Goal: Task Accomplishment & Management: Use online tool/utility

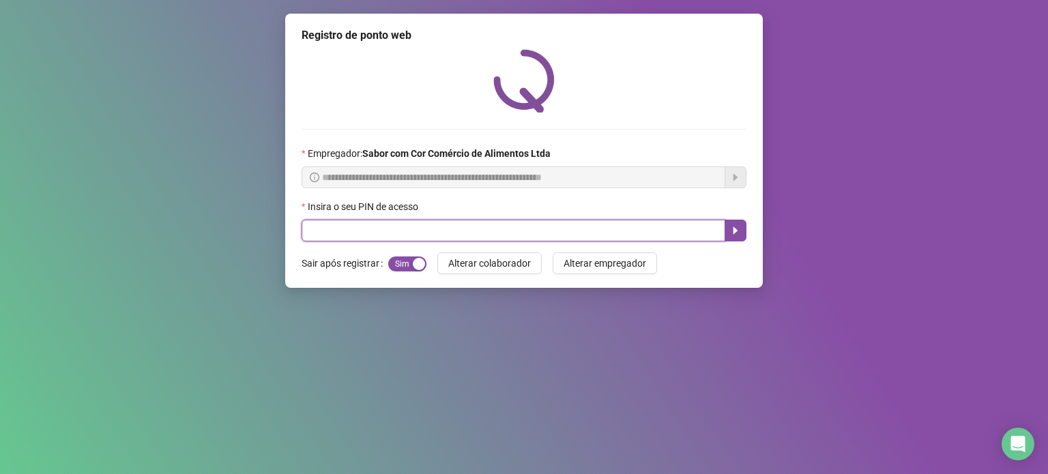
click at [417, 235] on input "text" at bounding box center [513, 231] width 424 height 22
type input "*****"
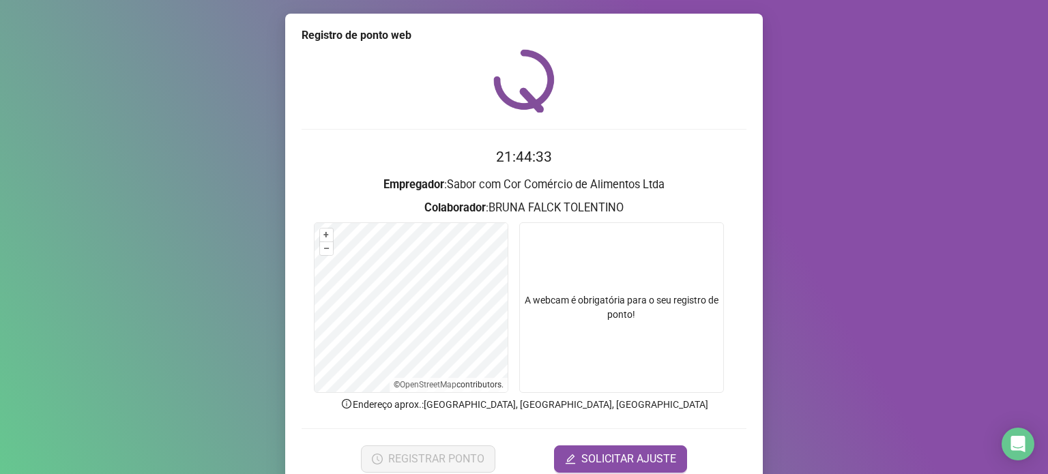
scroll to position [57, 0]
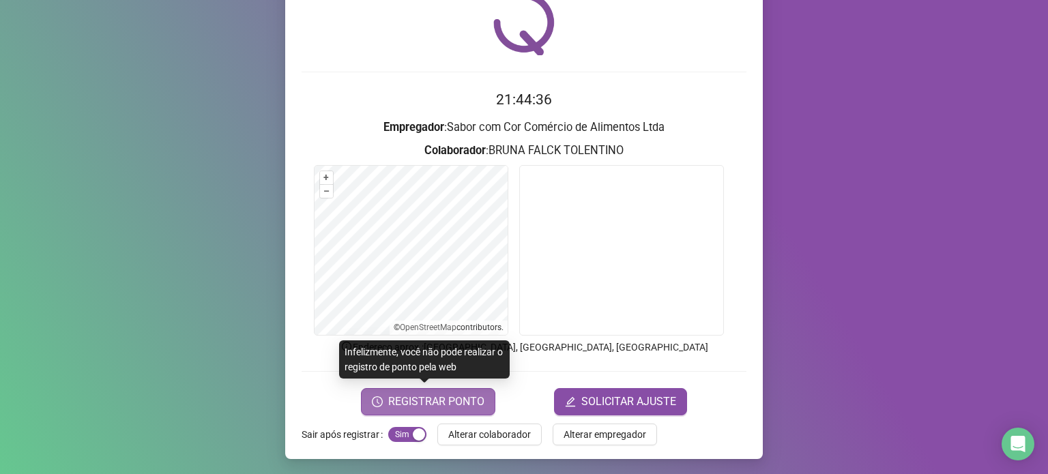
click at [455, 400] on span "REGISTRAR PONTO" at bounding box center [436, 402] width 96 height 16
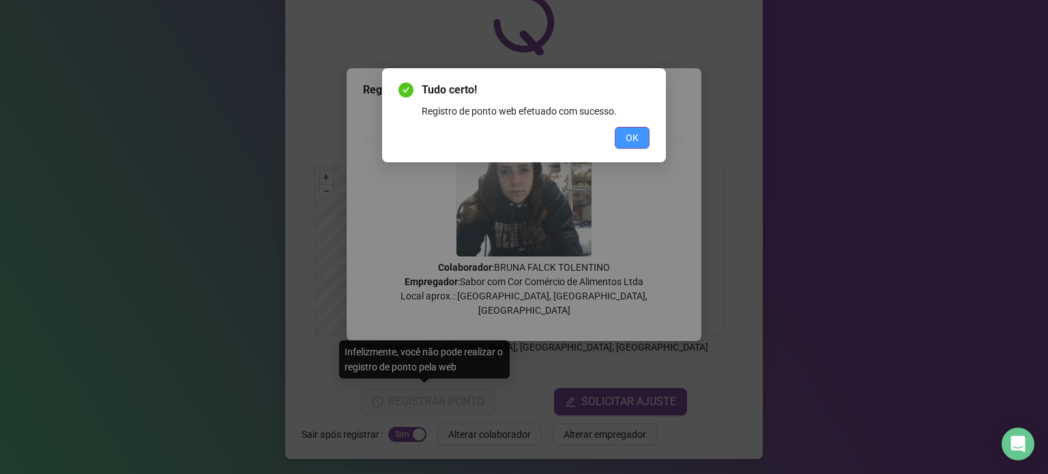
click at [630, 143] on span "OK" at bounding box center [631, 137] width 13 height 15
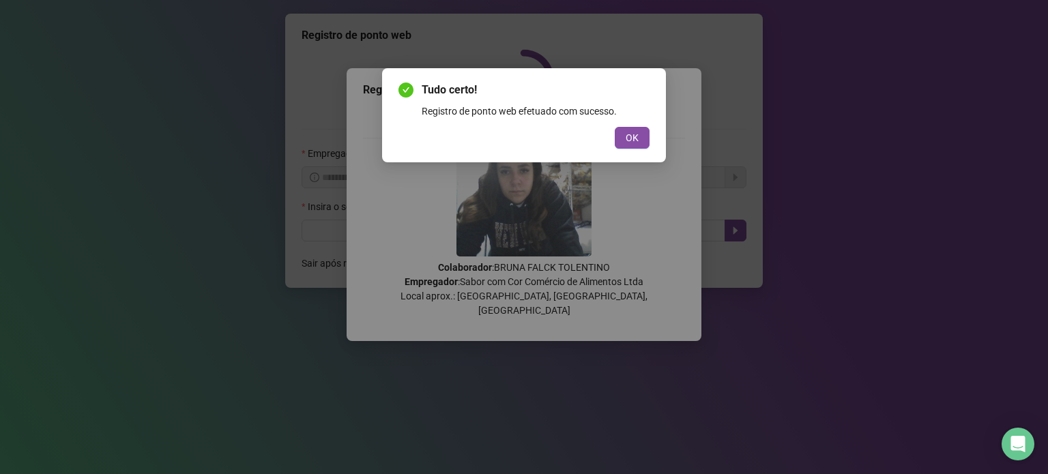
scroll to position [0, 0]
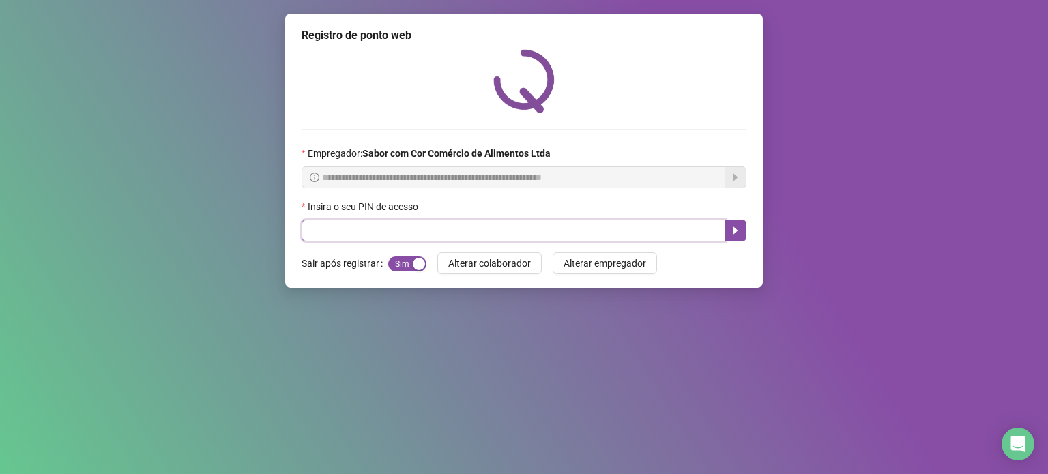
click at [576, 238] on input "text" at bounding box center [513, 231] width 424 height 22
type input "*****"
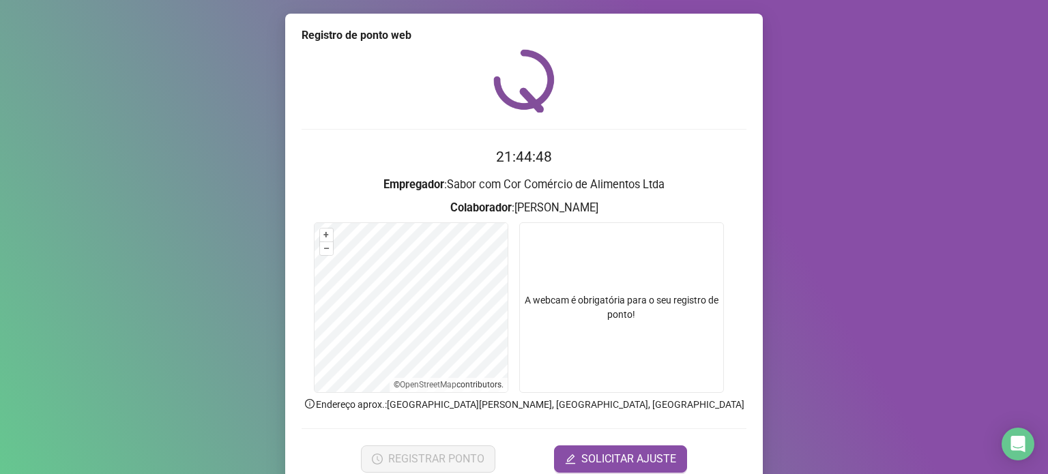
scroll to position [57, 0]
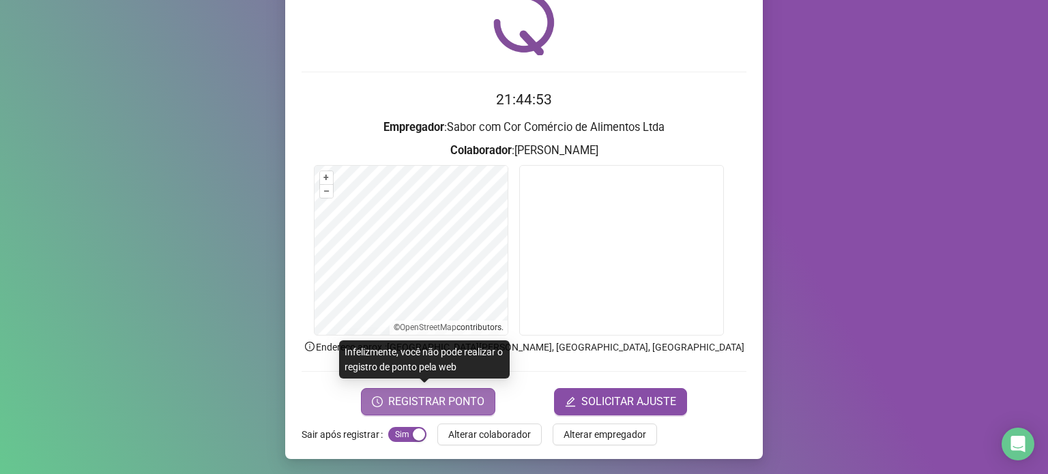
click at [432, 402] on span "REGISTRAR PONTO" at bounding box center [436, 402] width 96 height 16
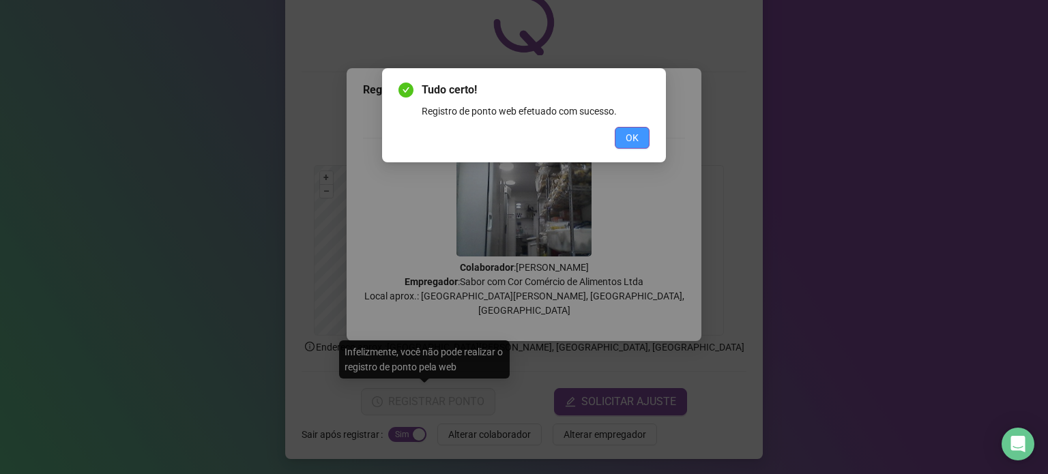
click at [622, 138] on button "OK" at bounding box center [632, 138] width 35 height 22
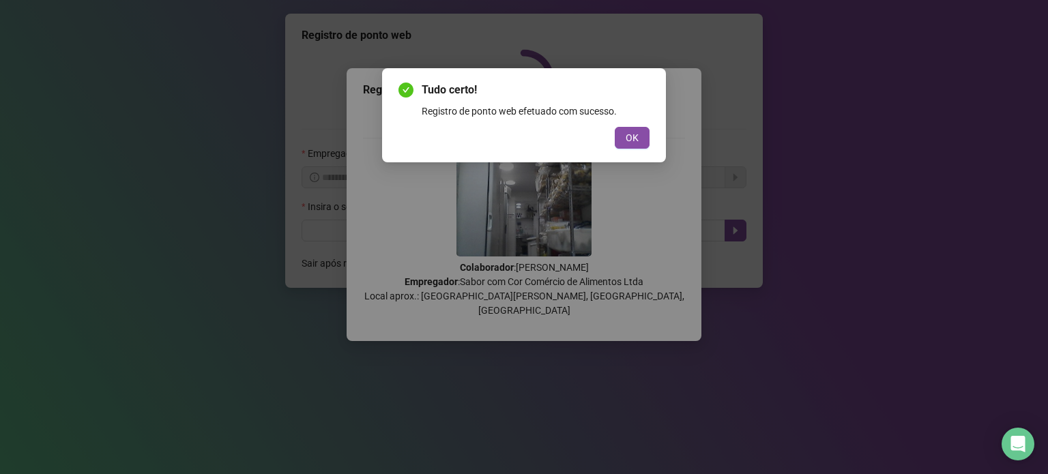
scroll to position [0, 0]
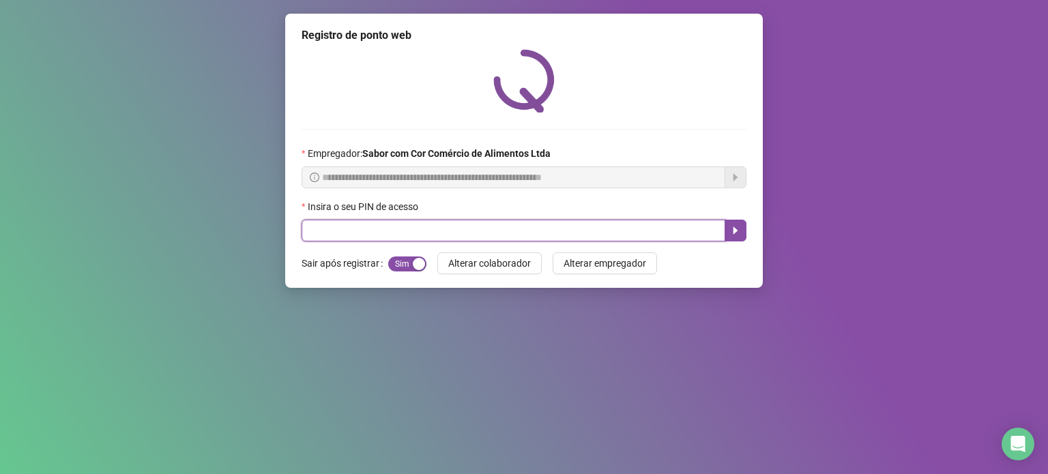
click at [547, 238] on input "text" at bounding box center [513, 231] width 424 height 22
type input "*****"
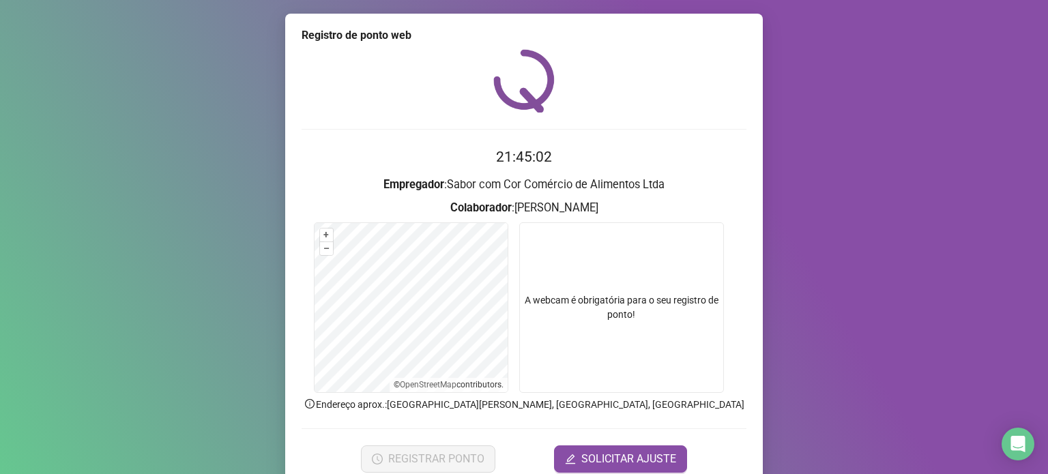
scroll to position [57, 0]
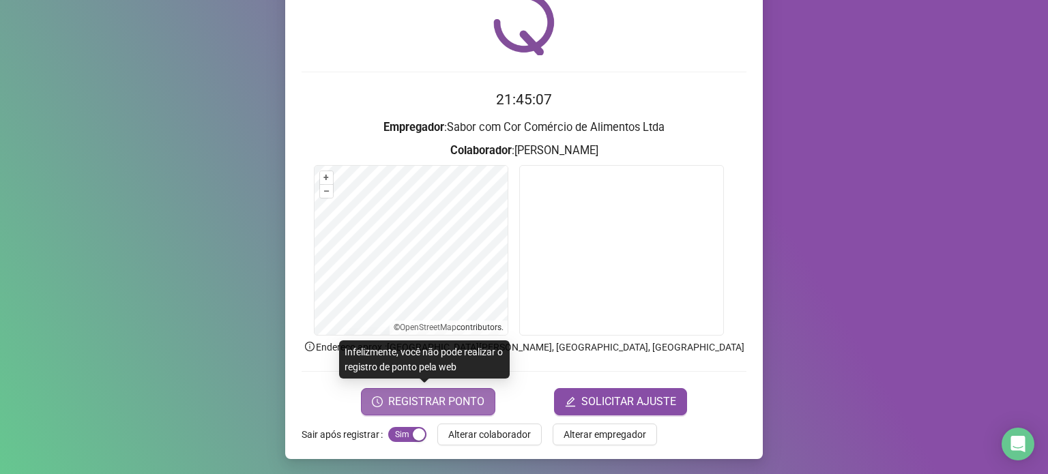
click at [473, 398] on span "REGISTRAR PONTO" at bounding box center [436, 402] width 96 height 16
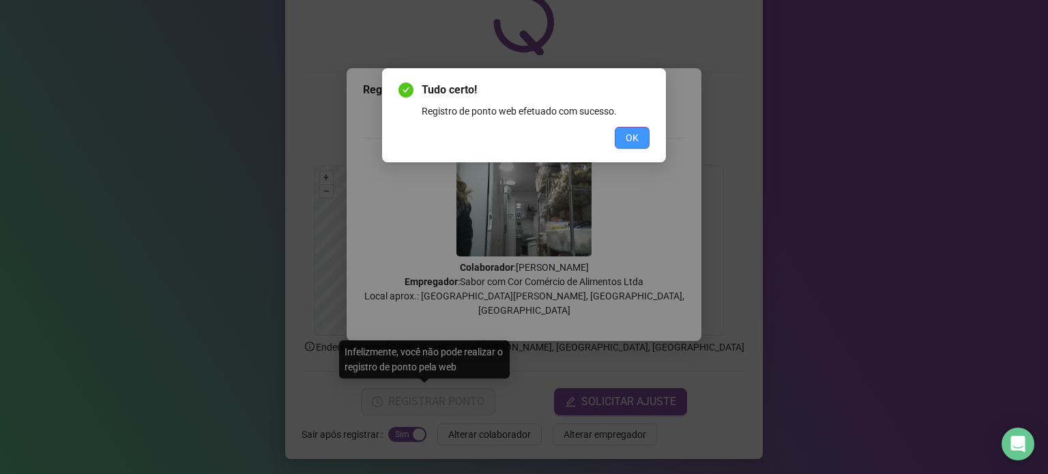
click at [640, 135] on button "OK" at bounding box center [632, 138] width 35 height 22
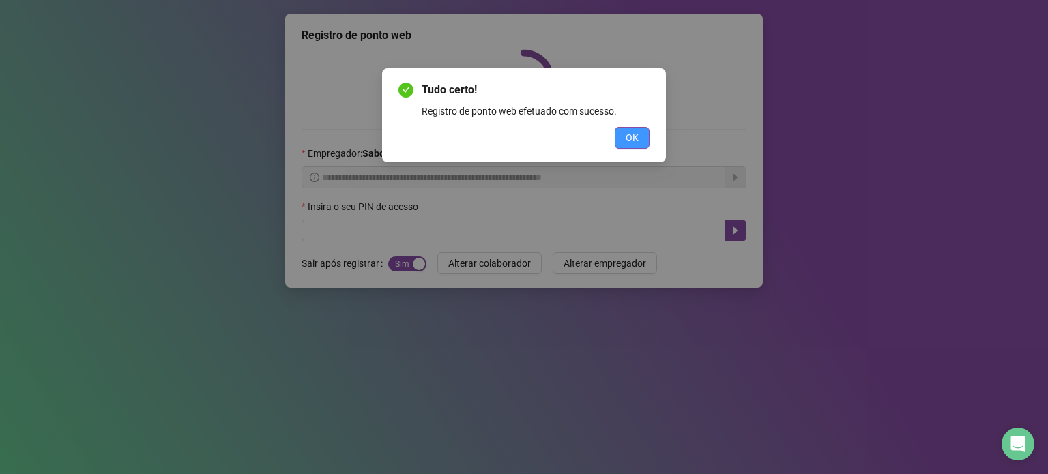
scroll to position [0, 0]
